Goal: Task Accomplishment & Management: Use online tool/utility

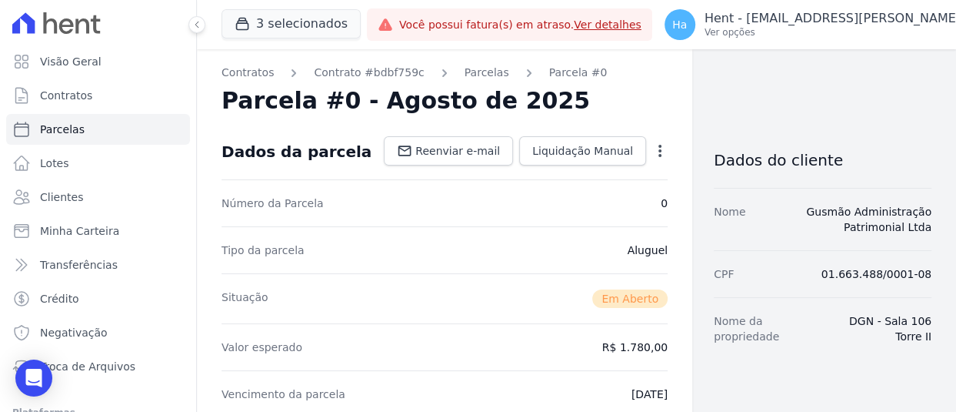
scroll to position [677, 0]
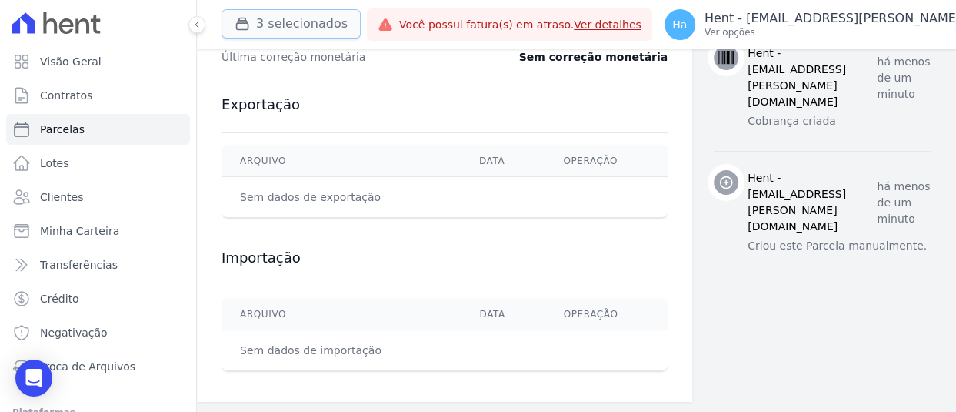
click at [308, 28] on button "3 selecionados" at bounding box center [291, 23] width 139 height 29
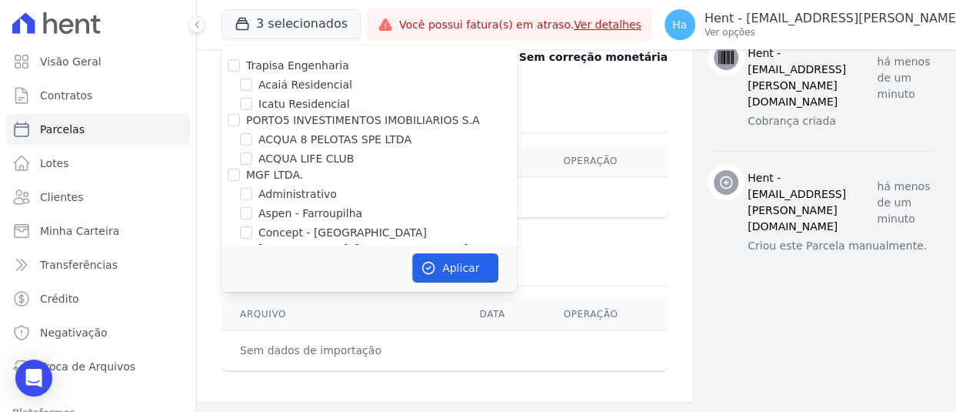
scroll to position [10962, 0]
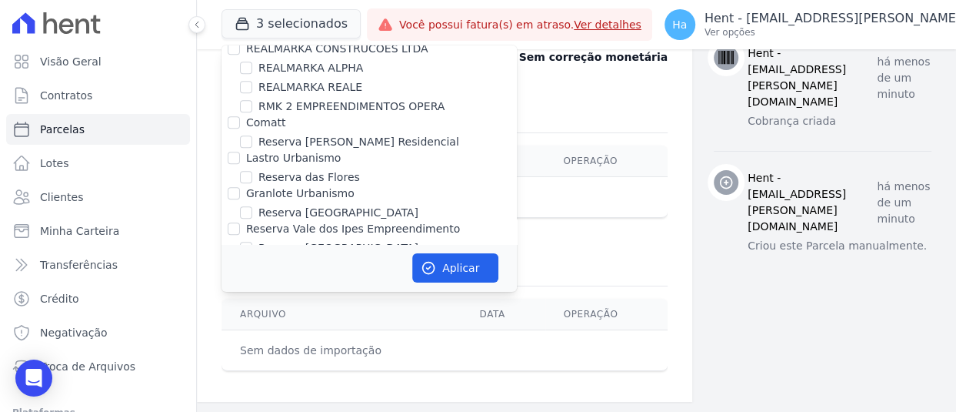
checkbox input "true"
click at [477, 270] on button "Aplicar" at bounding box center [455, 267] width 86 height 29
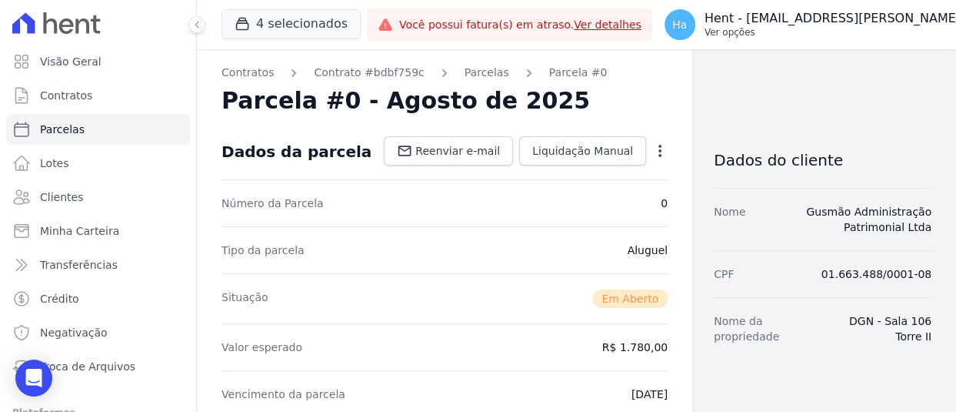
click at [855, 14] on p "Hent - [EMAIL_ADDRESS][PERSON_NAME][DOMAIN_NAME]" at bounding box center [884, 18] width 359 height 15
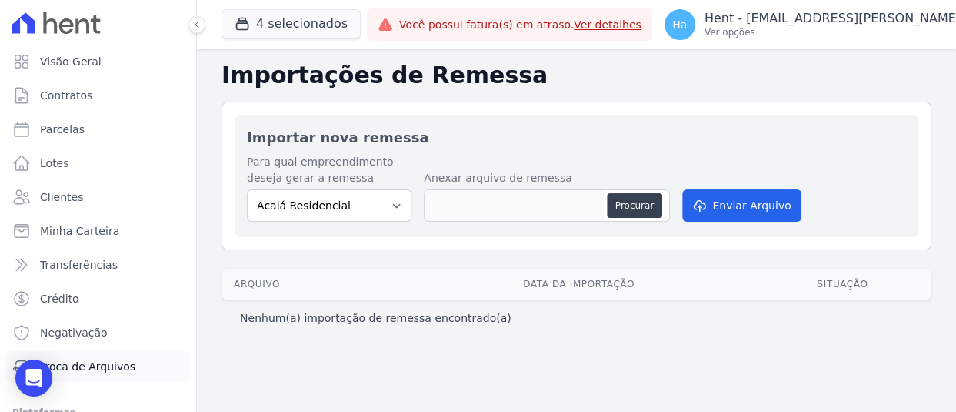
click at [79, 375] on link "Troca de Arquivos" at bounding box center [98, 366] width 184 height 31
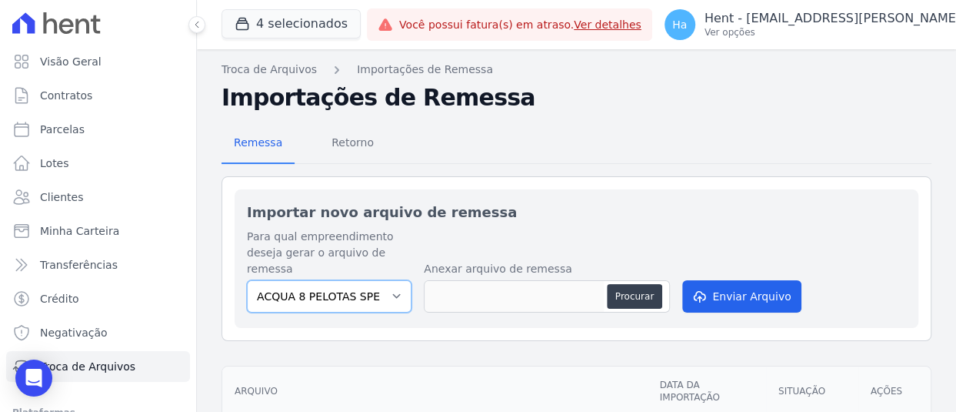
click at [405, 295] on select "ACQUA 8 PELOTAS SPE LTDA ACQUA LIFE CLUB [PERSON_NAME] Itaquera ARTE [PERSON_NA…" at bounding box center [329, 296] width 165 height 32
select select "b7345c18-60bc-411c-a32e-d13709c0c1b0"
click at [247, 280] on select "ACQUA 8 PELOTAS SPE LTDA ACQUA LIFE CLUB [PERSON_NAME] Itaquera ARTE [PERSON_NA…" at bounding box center [329, 296] width 165 height 32
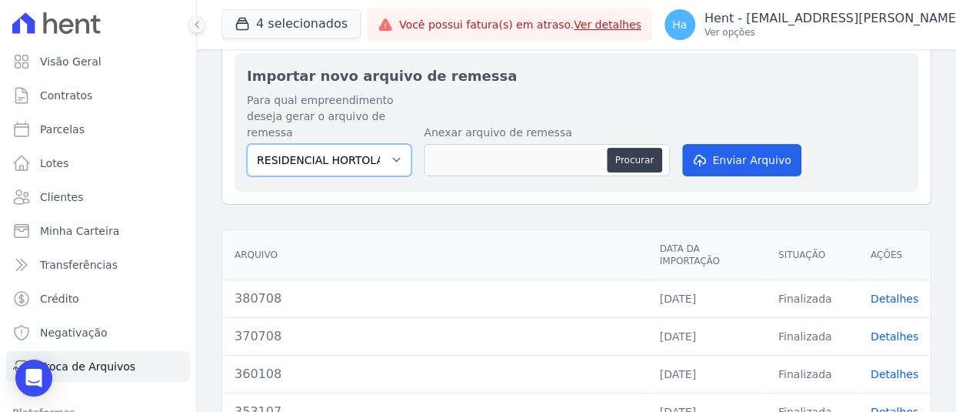
scroll to position [154, 0]
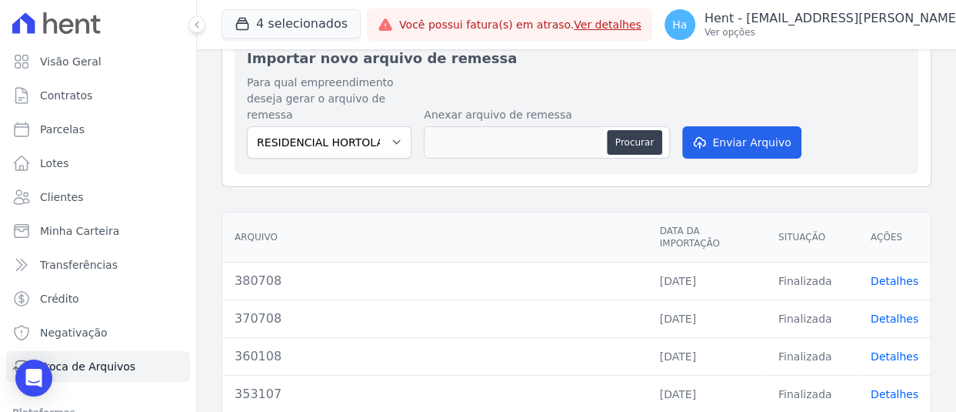
click at [883, 350] on link "Detalhes" at bounding box center [895, 356] width 48 height 12
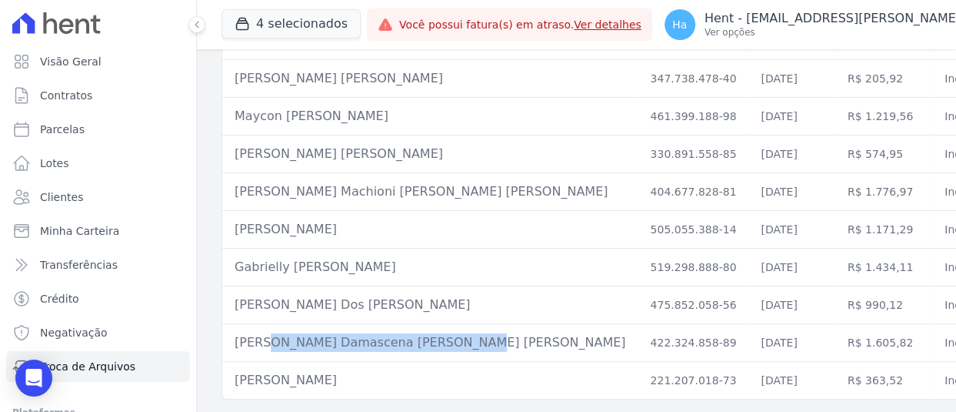
drag, startPoint x: 438, startPoint y: 324, endPoint x: 228, endPoint y: 335, distance: 209.6
click at [228, 335] on td "[PERSON_NAME] Damascena [PERSON_NAME] [PERSON_NAME]" at bounding box center [429, 343] width 415 height 38
copy td "[PERSON_NAME] Damascena [PERSON_NAME] [PERSON_NAME]"
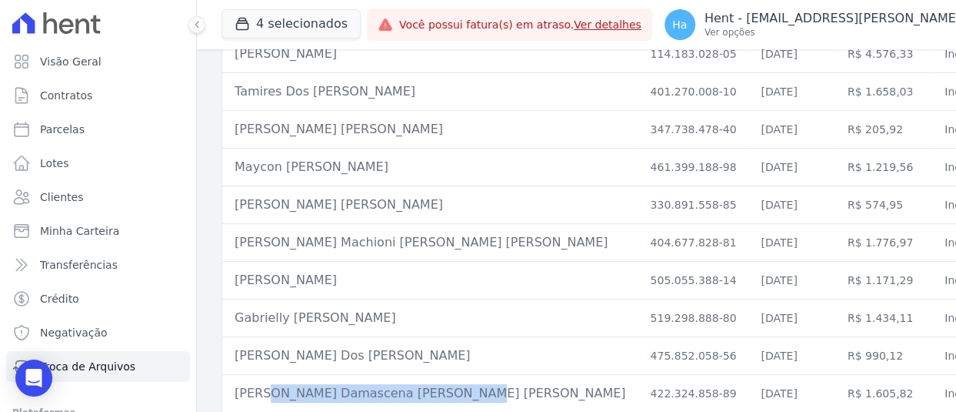
scroll to position [3336, 0]
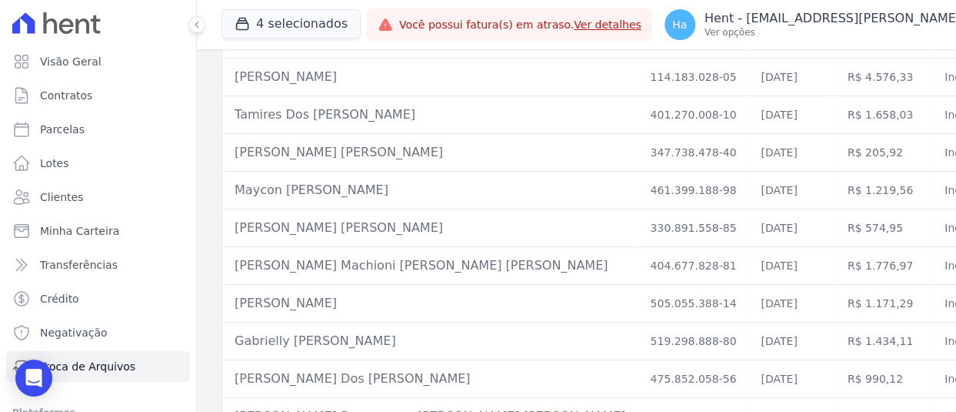
click at [417, 260] on td "[PERSON_NAME] Machioni [PERSON_NAME] [PERSON_NAME]" at bounding box center [429, 266] width 415 height 38
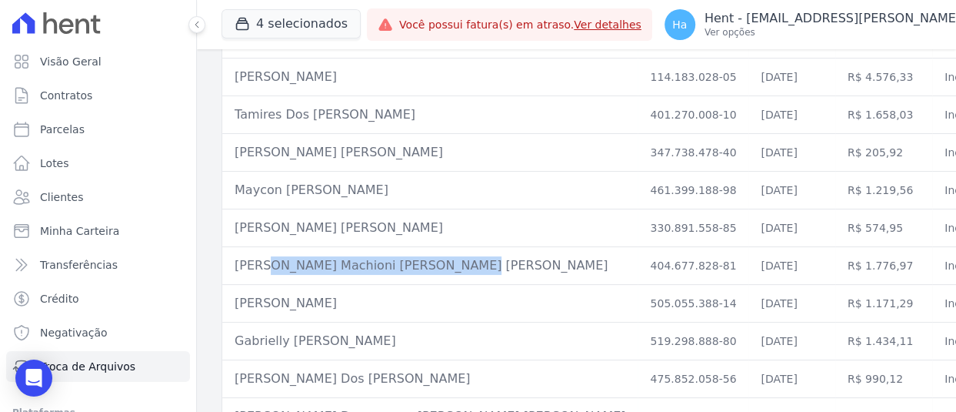
drag, startPoint x: 432, startPoint y: 258, endPoint x: 225, endPoint y: 268, distance: 207.2
click at [225, 268] on td "[PERSON_NAME] Machioni [PERSON_NAME] [PERSON_NAME]" at bounding box center [429, 266] width 415 height 38
copy td "[PERSON_NAME] Machioni [PERSON_NAME] [PERSON_NAME]"
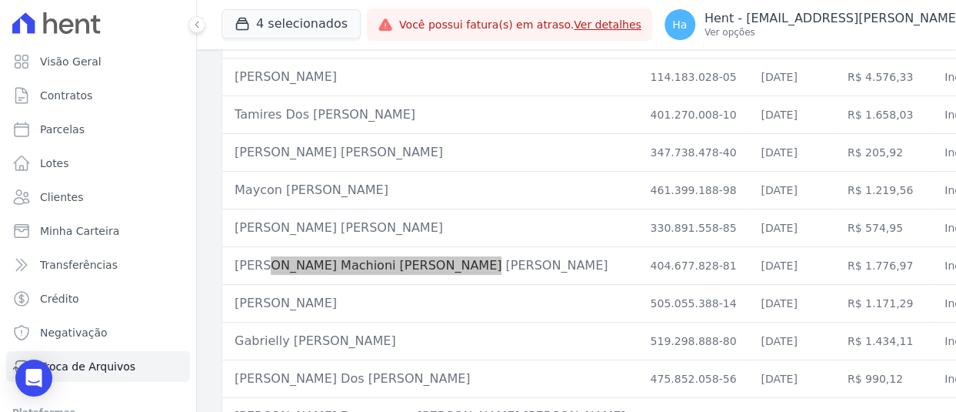
select select "default"
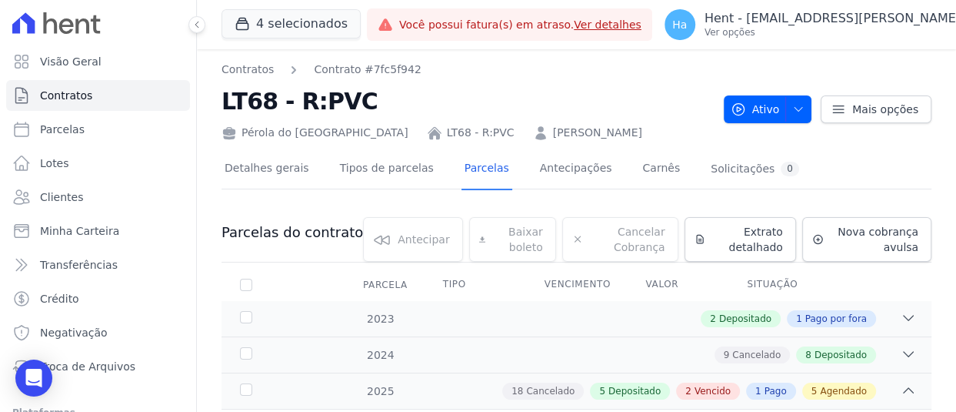
scroll to position [1000, 0]
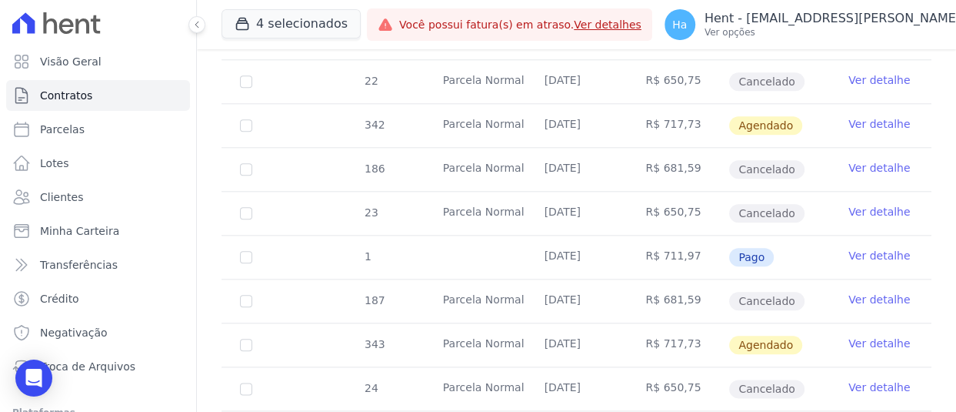
select select "default"
